Goal: Task Accomplishment & Management: Use online tool/utility

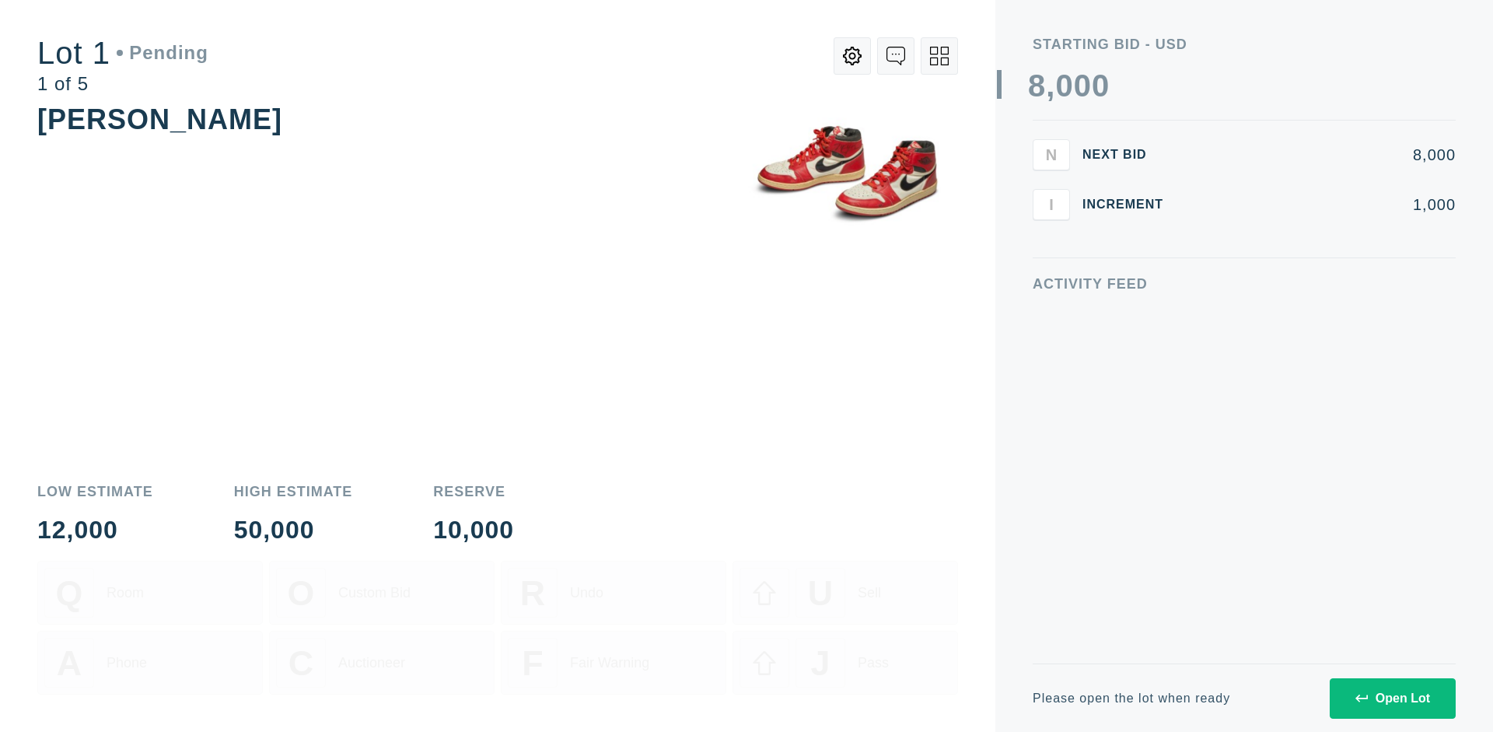
click at [1392, 697] on div "Open Lot" at bounding box center [1392, 698] width 75 height 14
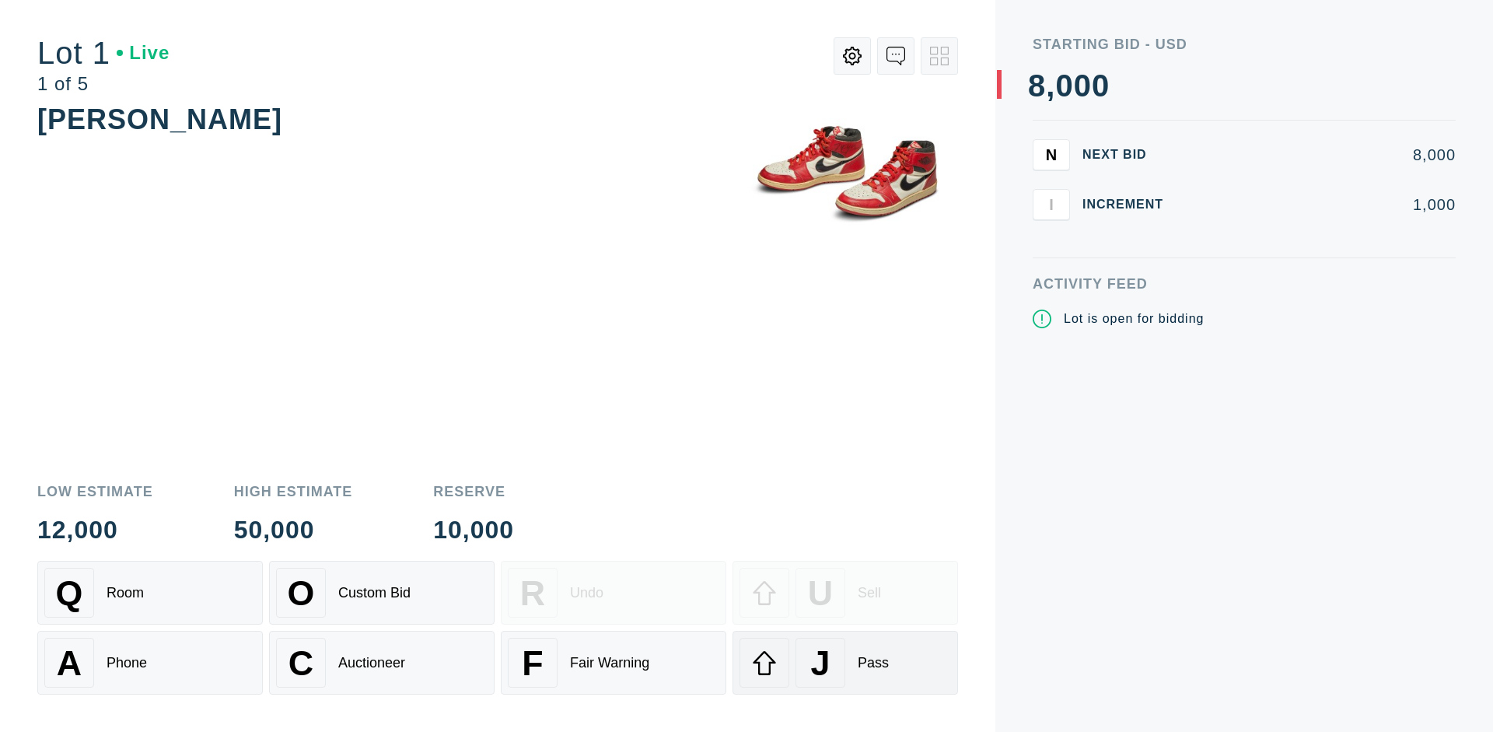
click at [845, 662] on div "J Pass" at bounding box center [844, 662] width 211 height 50
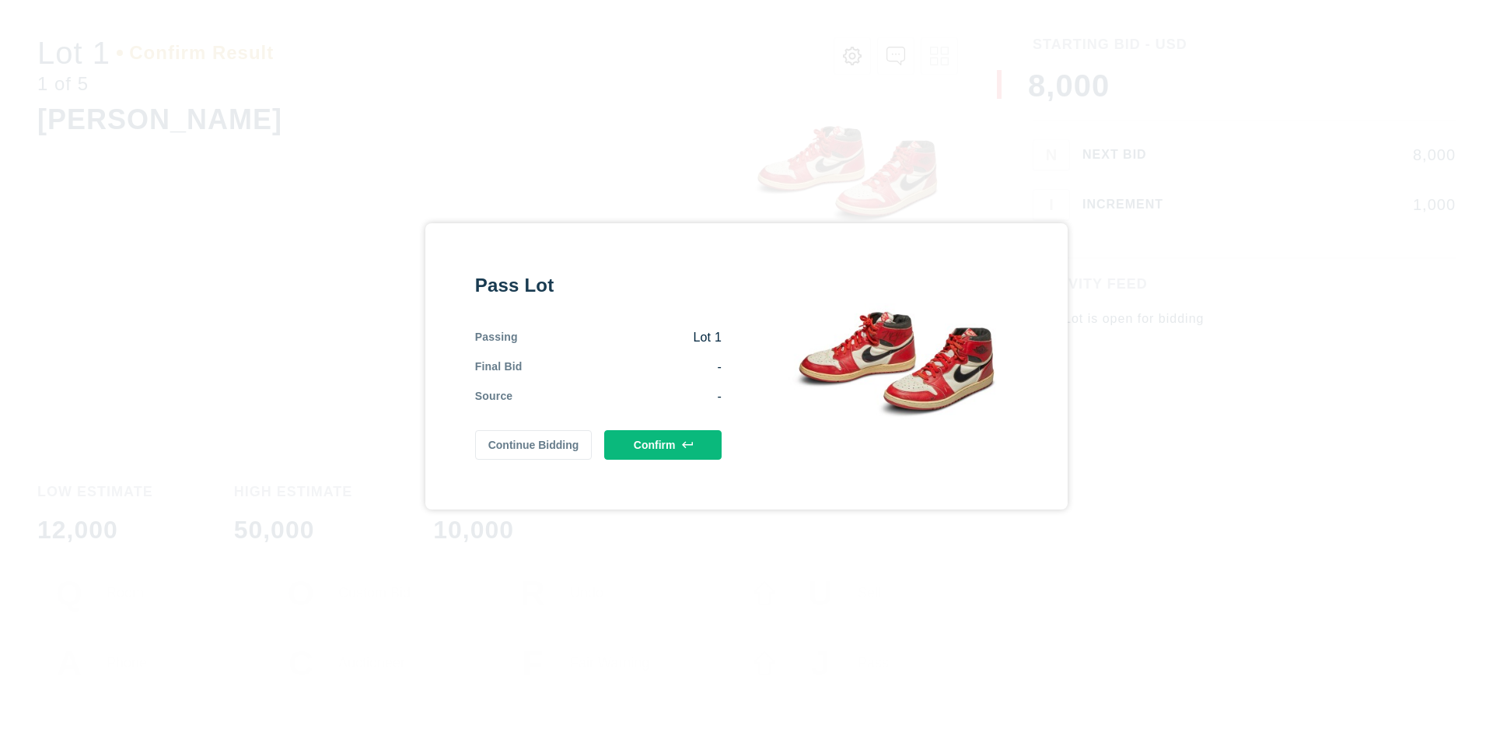
click at [663, 444] on button "Confirm" at bounding box center [662, 445] width 117 height 30
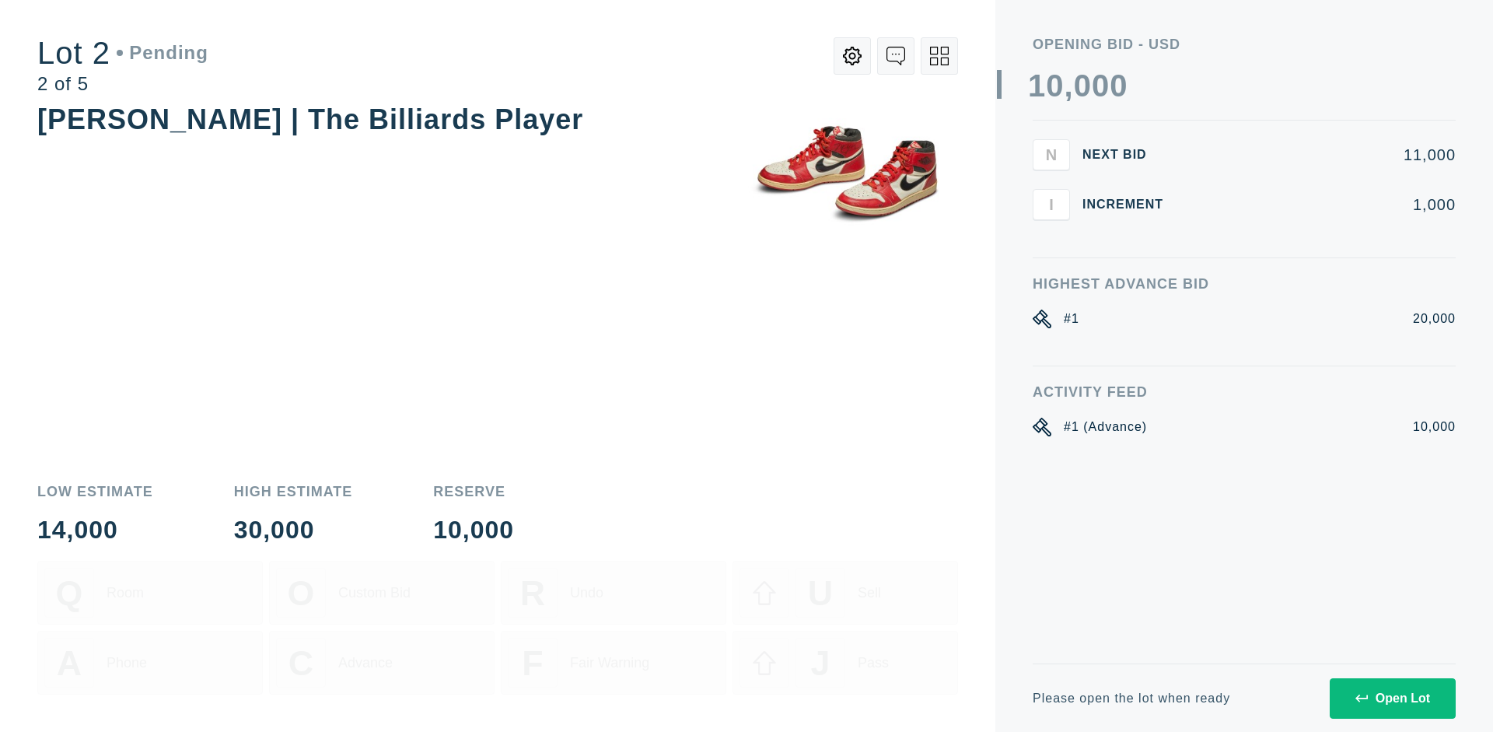
click at [1392, 697] on div "Open Lot" at bounding box center [1392, 698] width 75 height 14
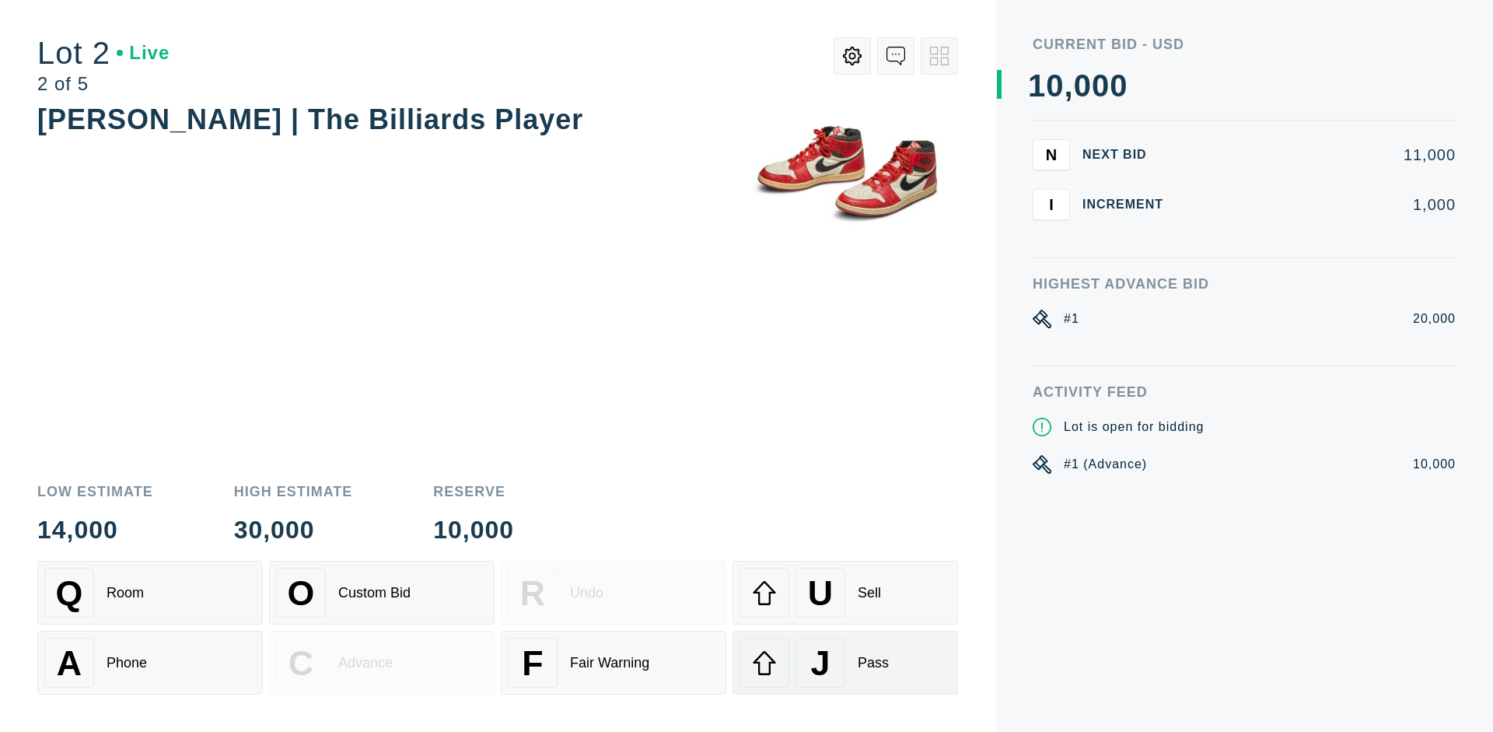
click at [845, 662] on div "J Pass" at bounding box center [844, 662] width 211 height 50
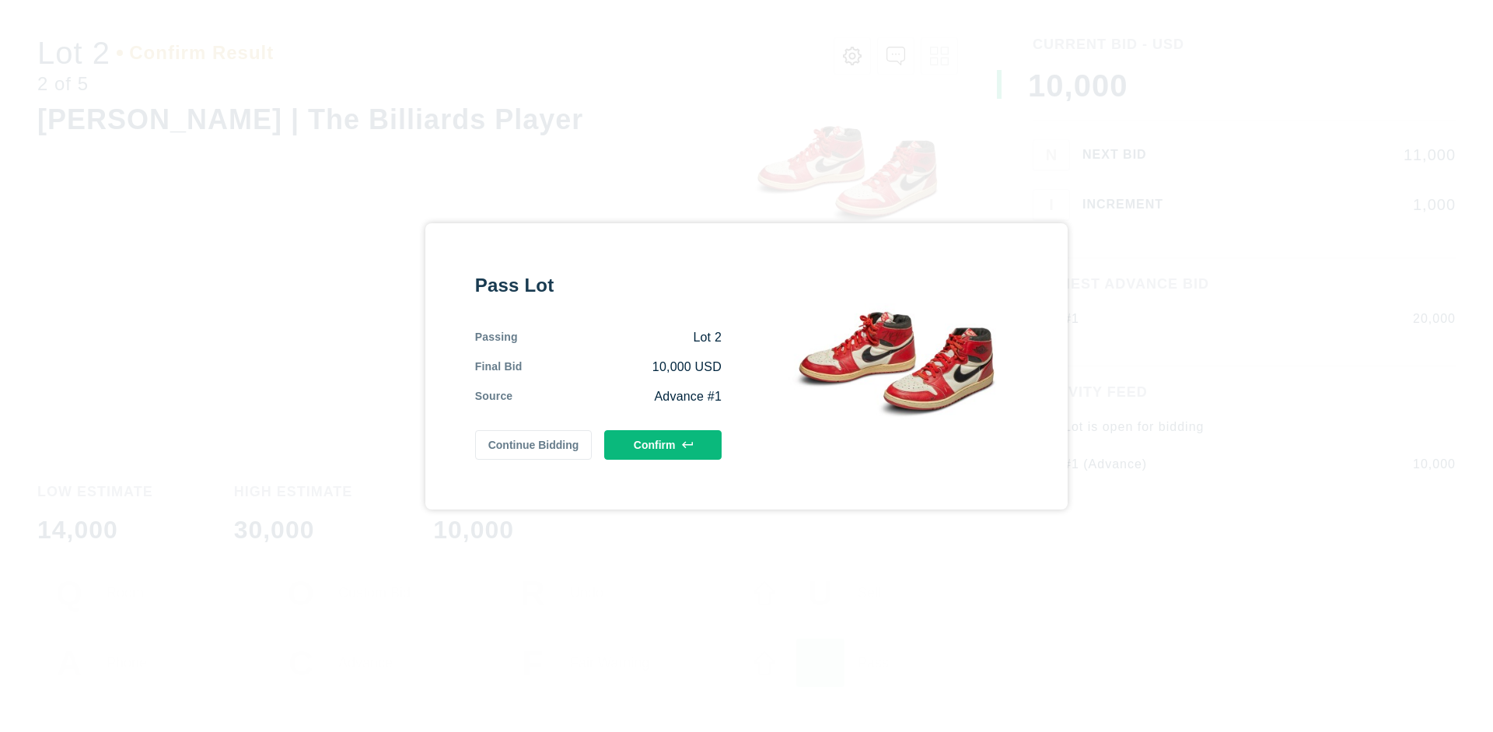
click at [663, 444] on button "Confirm" at bounding box center [662, 445] width 117 height 30
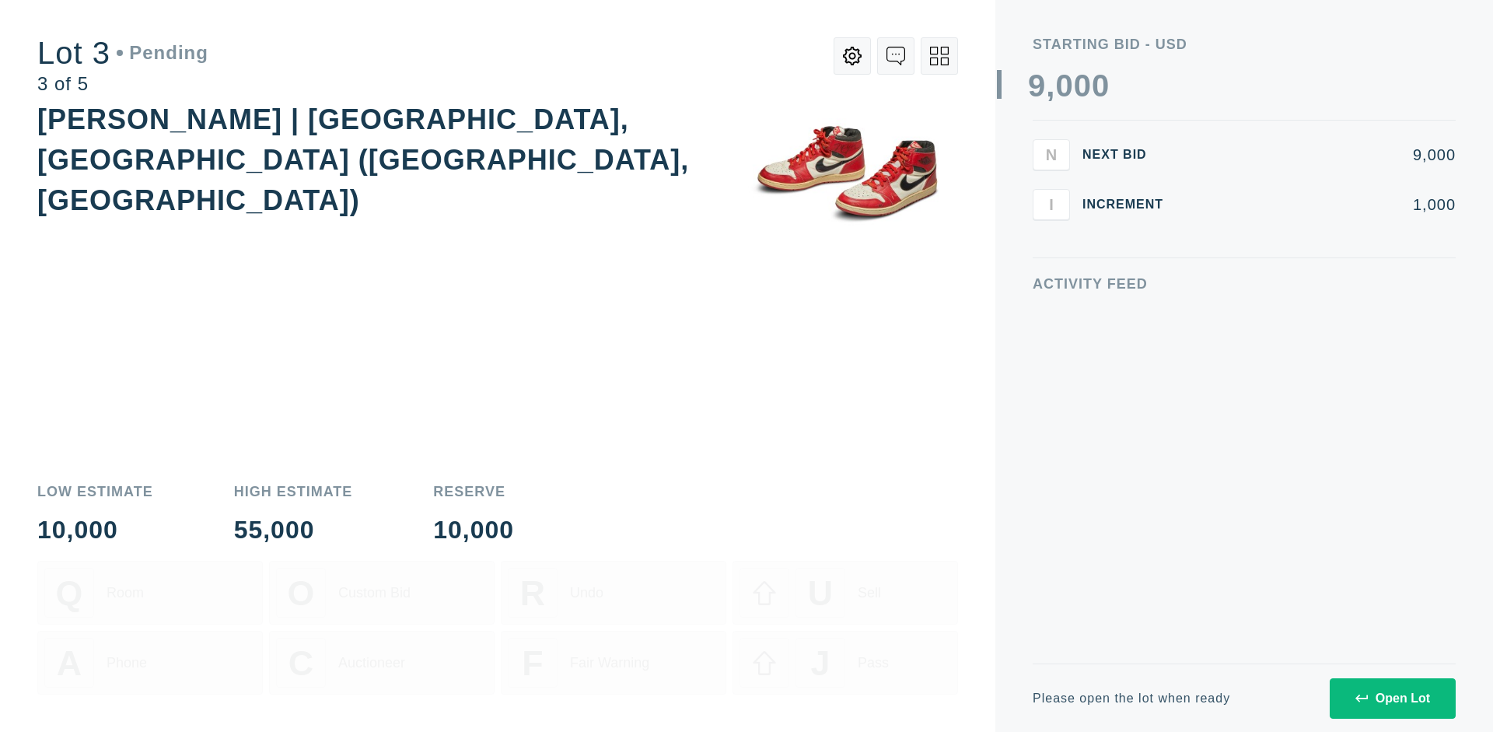
click at [1392, 697] on div "Open Lot" at bounding box center [1392, 698] width 75 height 14
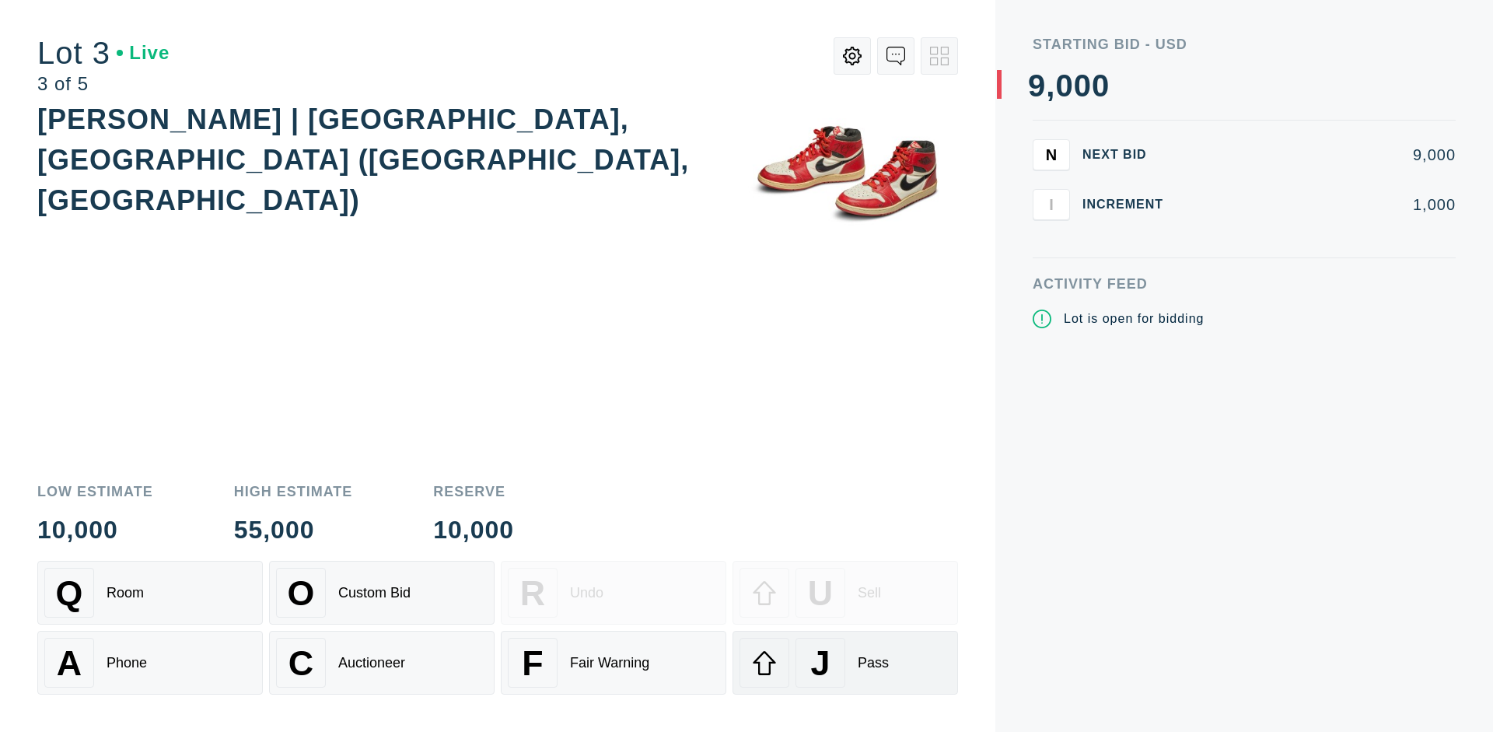
click at [845, 662] on div "J Pass" at bounding box center [844, 662] width 211 height 50
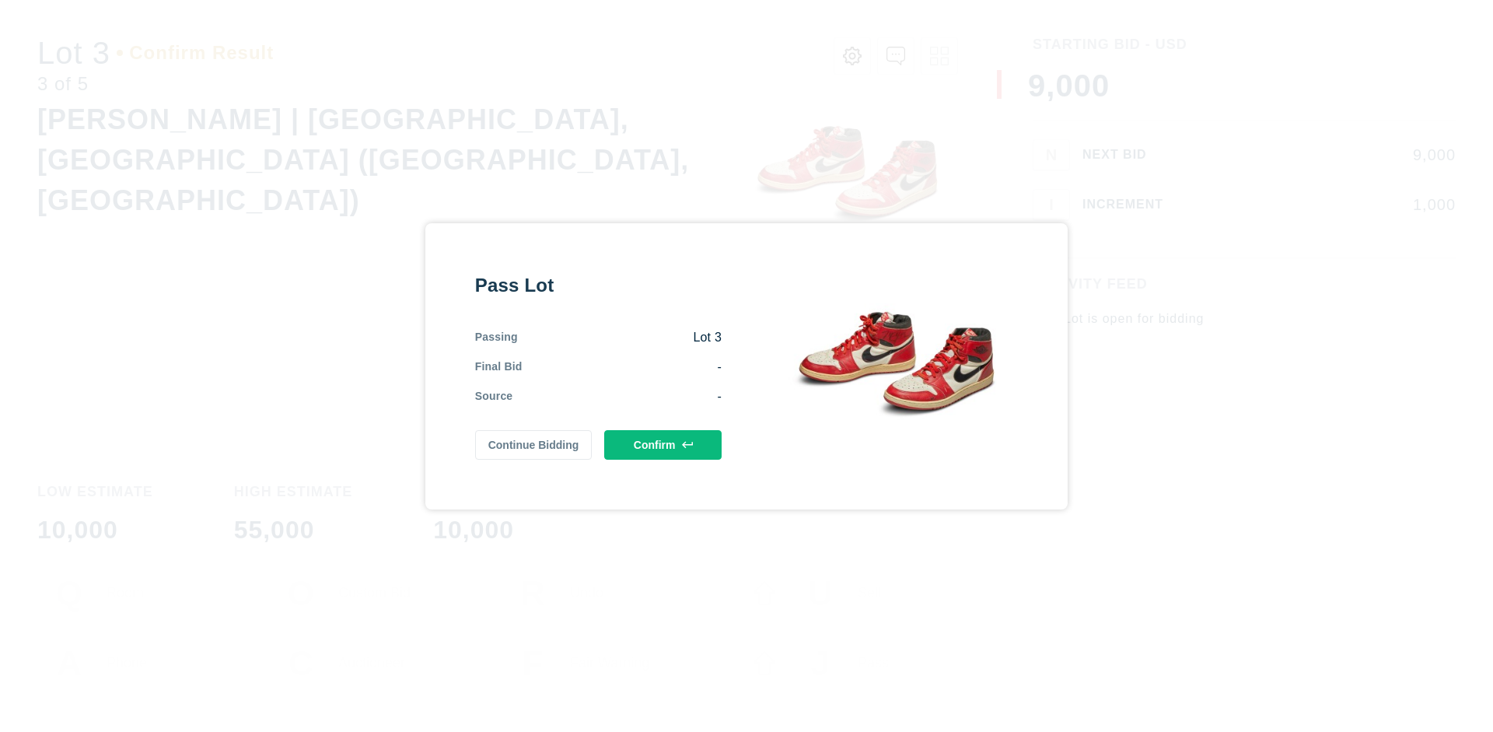
click at [663, 444] on button "Confirm" at bounding box center [662, 445] width 117 height 30
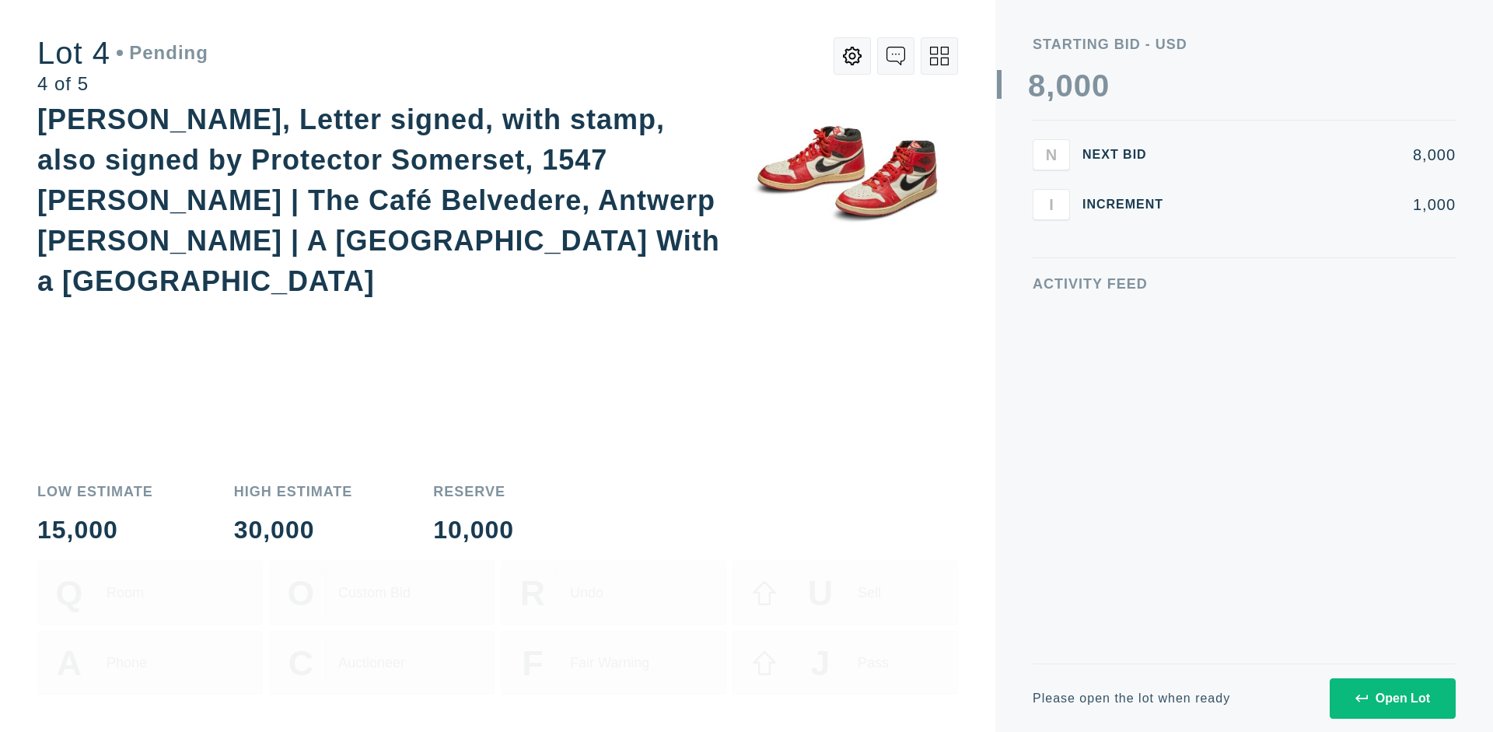
click at [939, 56] on icon at bounding box center [939, 56] width 19 height 19
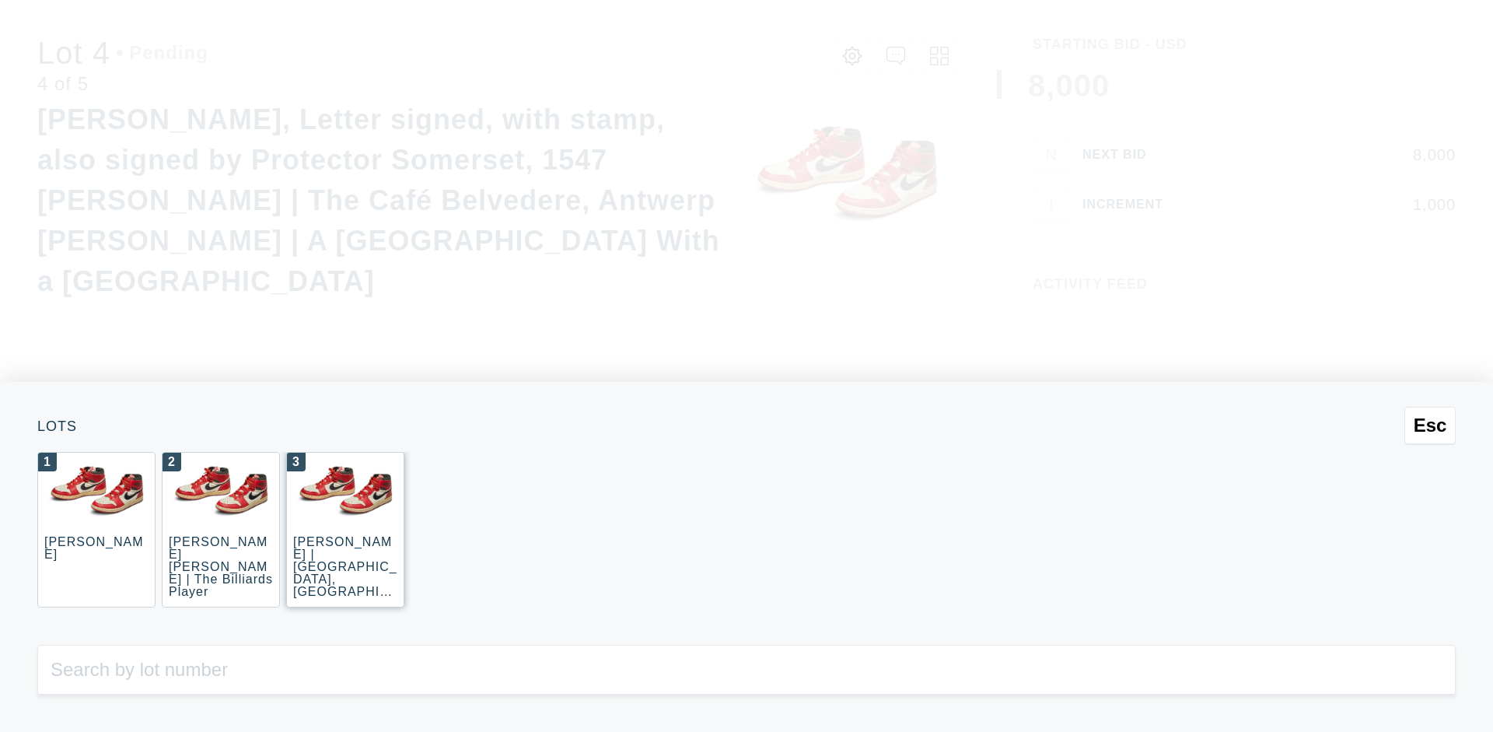
click at [345, 529] on div "3 JOAQUÍN SOROLLA | La Caleta, Málaga (La Caleta Beach, Málaga)" at bounding box center [345, 529] width 118 height 155
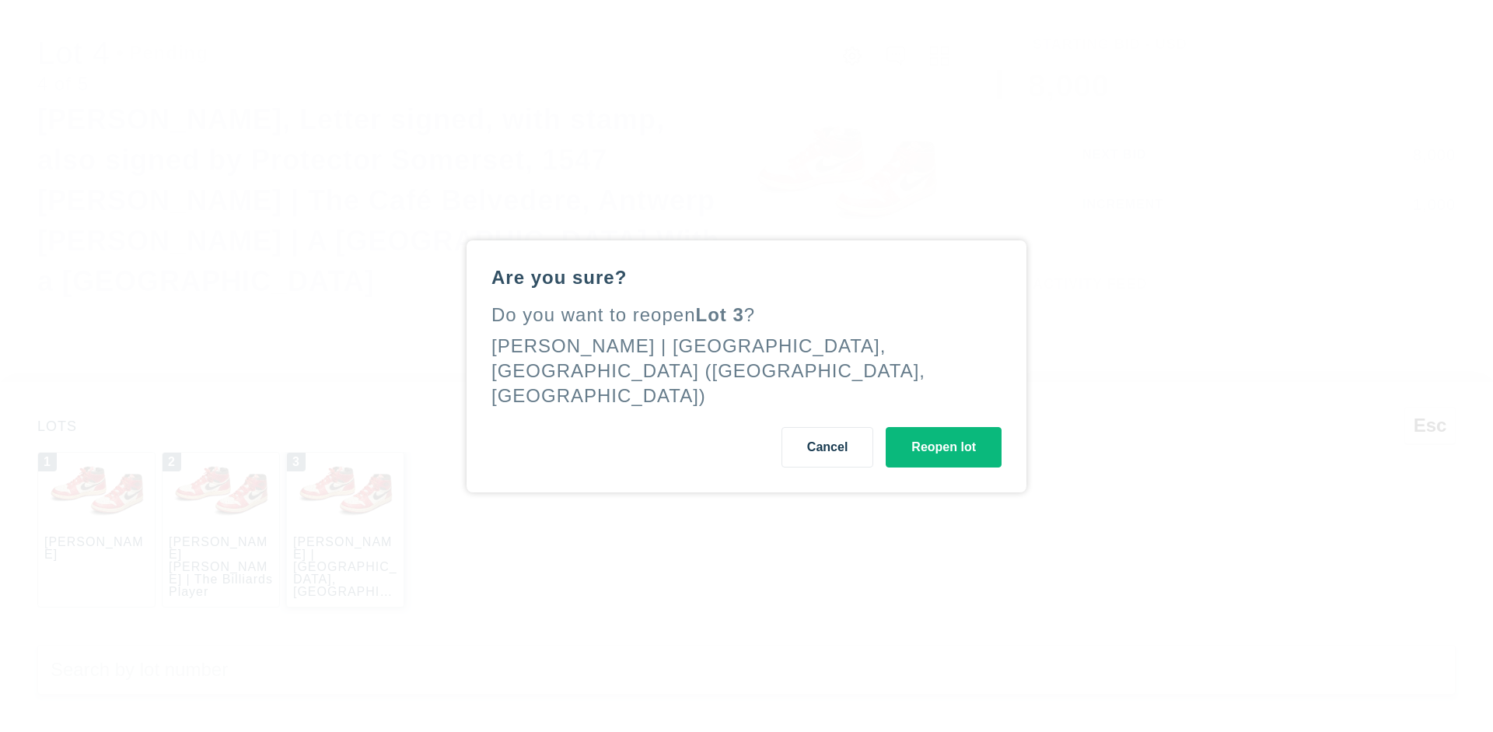
click at [943, 434] on button "Reopen lot" at bounding box center [943, 447] width 116 height 40
